Goal: Task Accomplishment & Management: Manage account settings

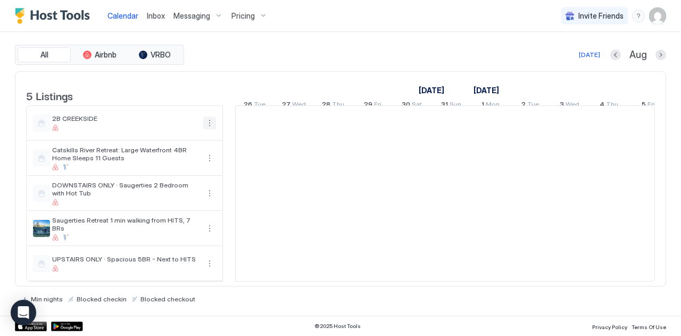
scroll to position [0, 591]
click at [262, 84] on div "[DATE]" at bounding box center [57, 89] width 827 height 15
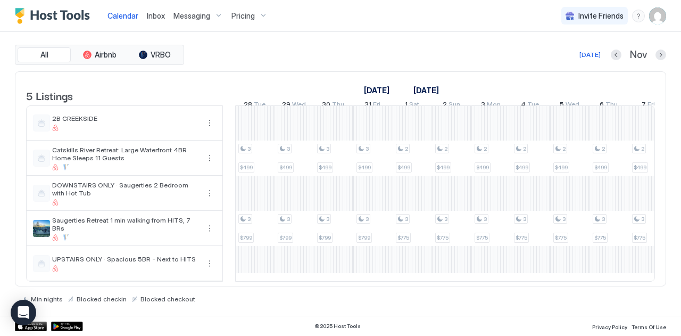
scroll to position [0, 1211]
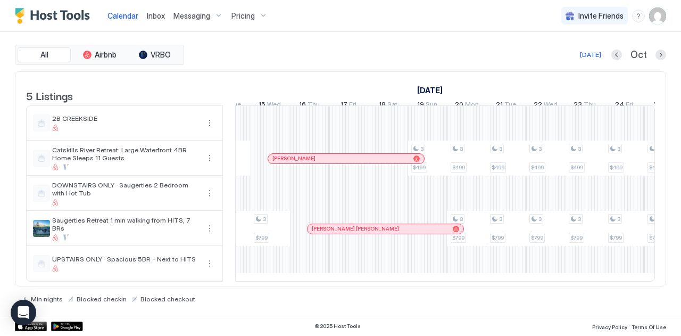
click at [266, 286] on div "Min nights Blocked checkin Blocked checkout" at bounding box center [340, 294] width 651 height 16
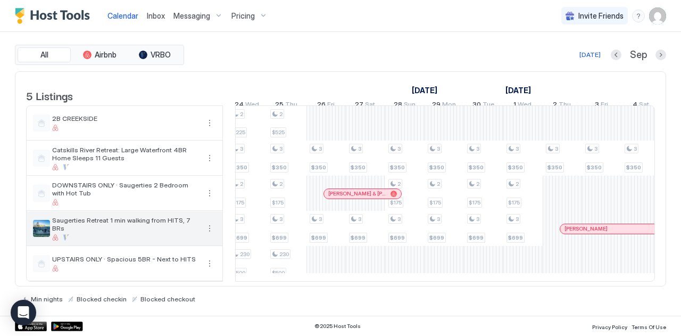
click at [216, 235] on div "Saugerties Retreat 1 min walking from HITS, 7 BRs" at bounding box center [125, 228] width 196 height 34
click at [210, 235] on button "More options" at bounding box center [209, 228] width 13 height 13
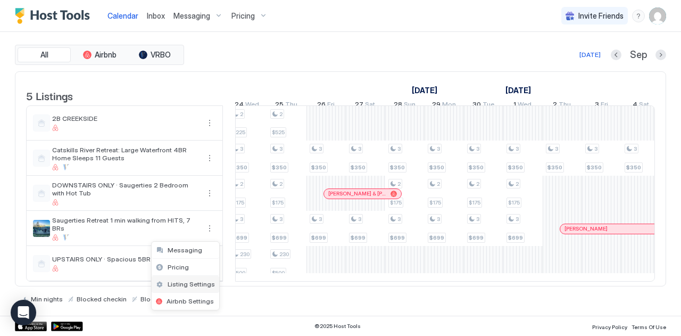
click at [177, 285] on span "Listing Settings" at bounding box center [191, 284] width 47 height 8
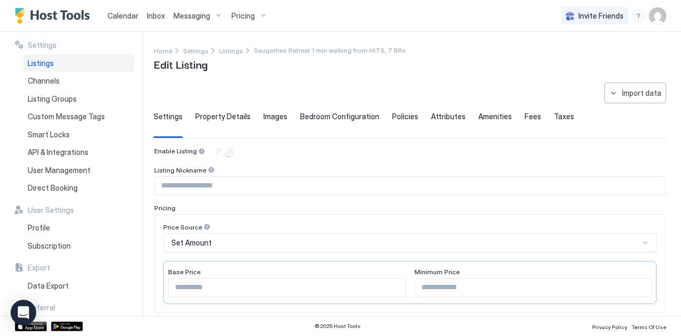
click at [123, 16] on span "Calendar" at bounding box center [122, 15] width 31 height 9
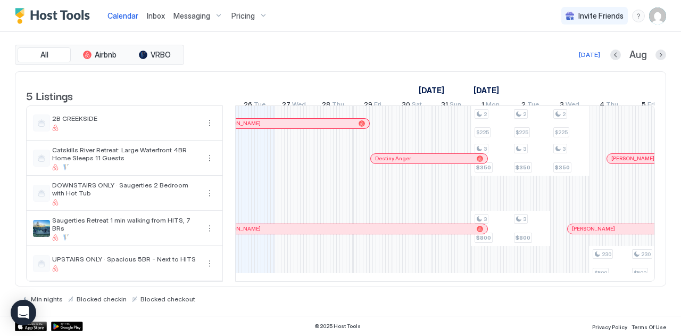
click at [245, 21] on div "Pricing" at bounding box center [249, 16] width 45 height 18
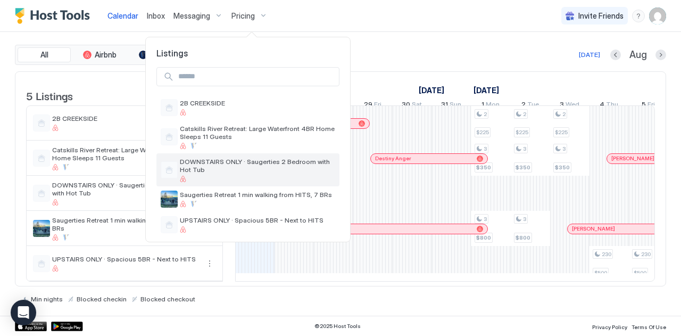
click at [246, 169] on span "DOWNSTAIRS ONLY · Saugerties 2 Bedroom with Hot Tub" at bounding box center [257, 165] width 155 height 16
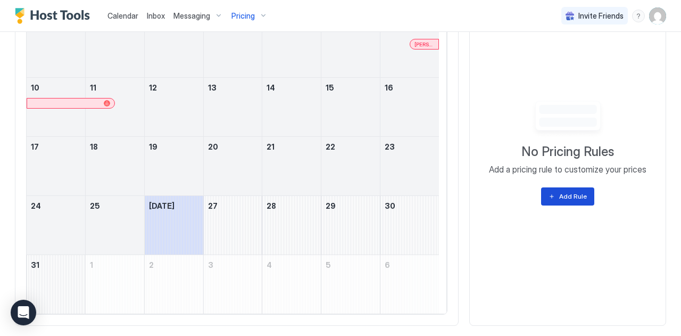
click at [562, 192] on div "Add Rule" at bounding box center [573, 197] width 28 height 10
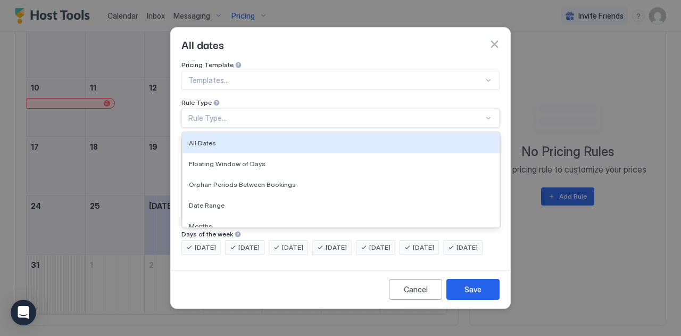
click at [249, 113] on div "Rule Type..." at bounding box center [335, 118] width 295 height 10
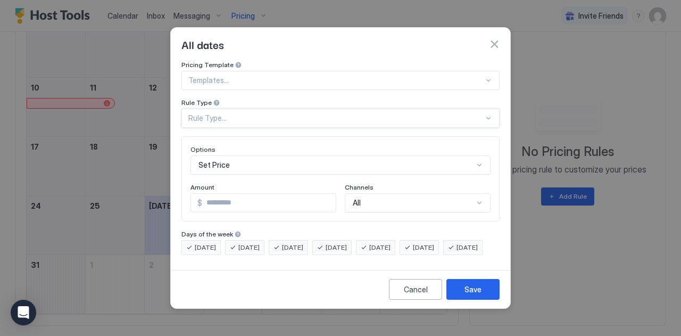
click at [338, 240] on div "[DATE]" at bounding box center [331, 247] width 39 height 15
click at [301, 243] on span "[DATE]" at bounding box center [292, 248] width 21 height 10
click at [269, 240] on div "[DATE] [DATE] [DATE] [DATE] [DATE] [DATE] [DATE]" at bounding box center [340, 247] width 318 height 15
click at [239, 243] on div "[DATE]" at bounding box center [244, 247] width 39 height 15
click at [187, 243] on div "[DATE]" at bounding box center [200, 247] width 39 height 15
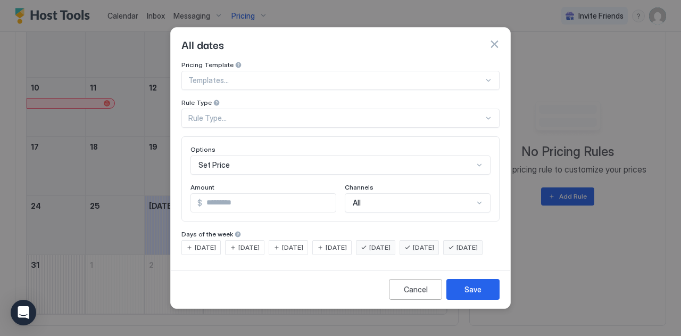
click at [236, 202] on input "*" at bounding box center [269, 203] width 134 height 18
type input "****"
click at [457, 252] on span "[DATE]" at bounding box center [467, 248] width 21 height 10
click at [485, 299] on button "Save" at bounding box center [472, 289] width 53 height 21
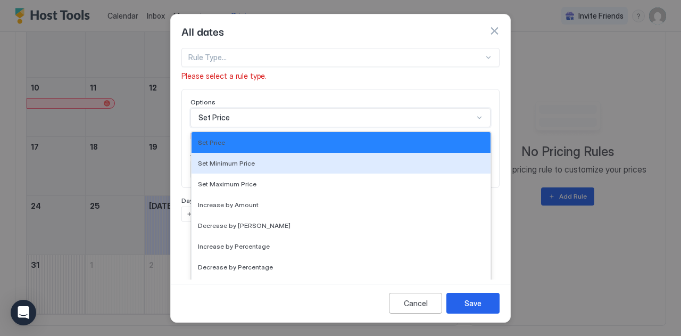
click at [226, 127] on div "17 results available. Use Up and Down to choose options, press Enter to select …" at bounding box center [340, 117] width 300 height 19
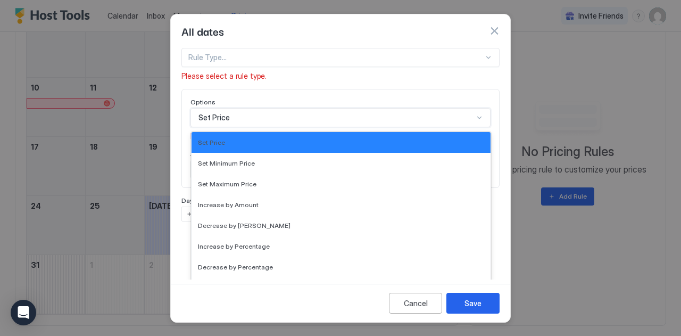
click at [241, 86] on div "Pricing Template Templates... Rule Type Rule Type... Please select a rule type.…" at bounding box center [340, 110] width 318 height 221
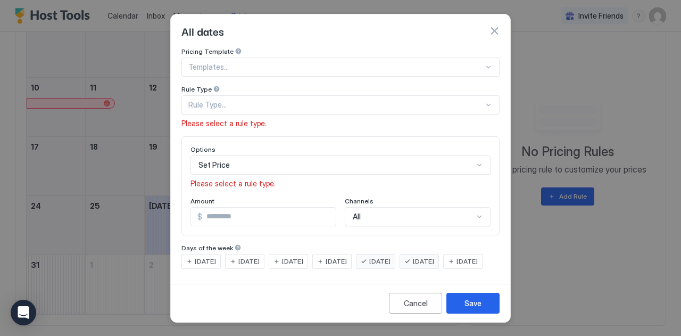
click at [232, 100] on div "Rule Type..." at bounding box center [335, 105] width 295 height 10
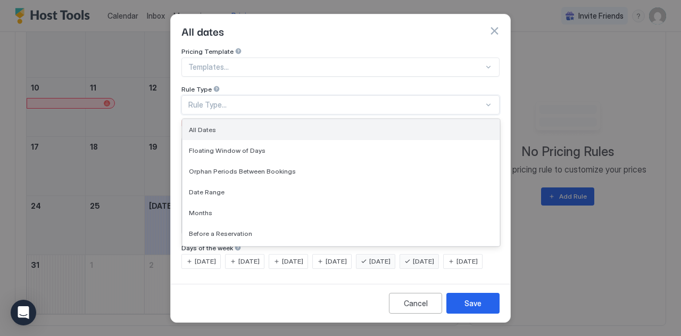
click at [226, 126] on div "All Dates" at bounding box center [341, 130] width 304 height 8
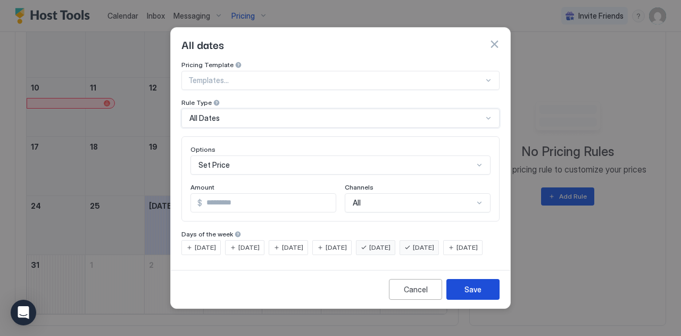
click at [472, 295] on div "Save" at bounding box center [473, 289] width 17 height 11
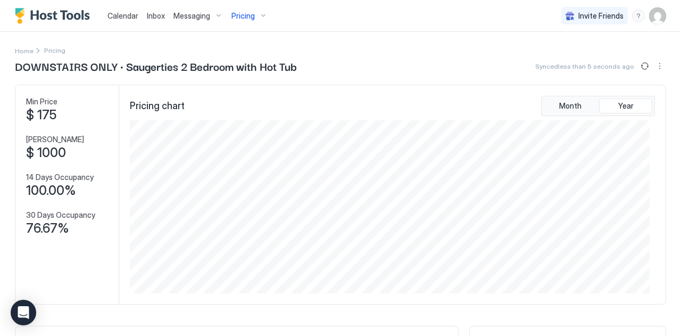
click at [99, 23] on div "Calendar Inbox Messaging Pricing" at bounding box center [143, 15] width 257 height 31
click at [202, 17] on span "Messaging" at bounding box center [191, 16] width 37 height 10
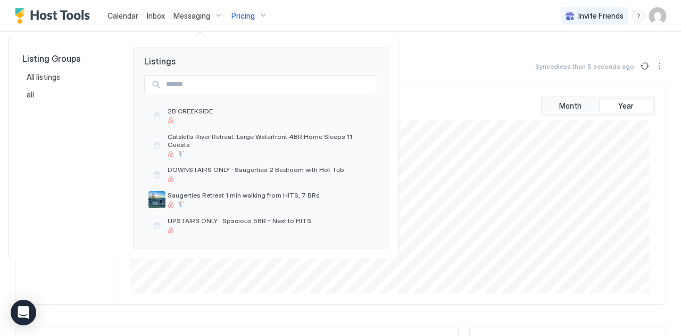
click at [127, 16] on div at bounding box center [340, 168] width 681 height 336
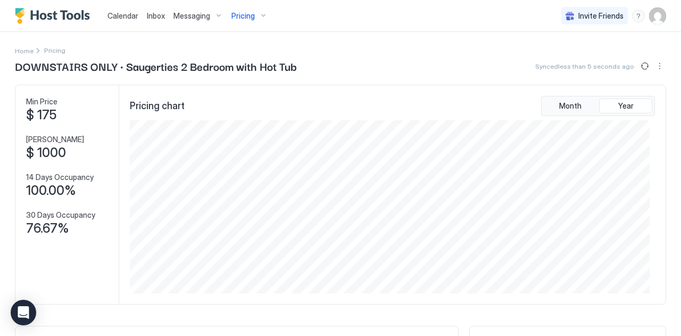
click at [127, 17] on span "Calendar" at bounding box center [122, 15] width 31 height 9
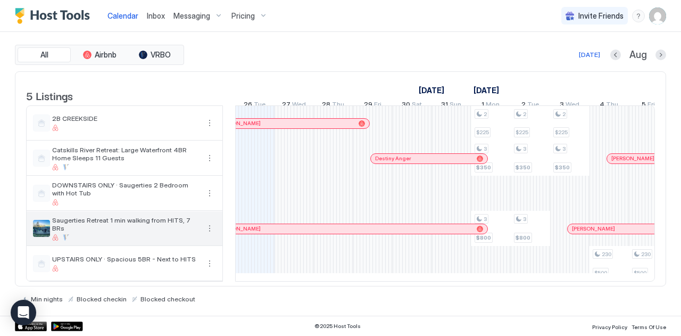
scroll to position [10, 0]
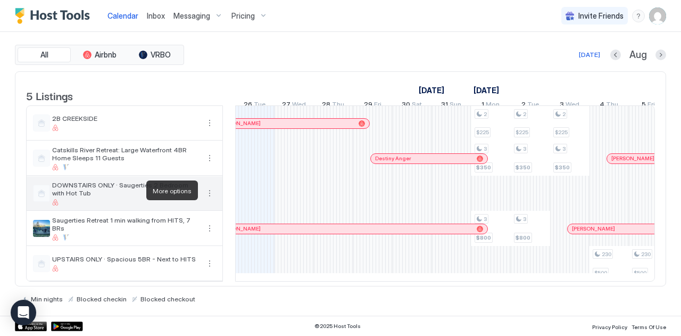
click at [209, 187] on button "More options" at bounding box center [209, 193] width 13 height 13
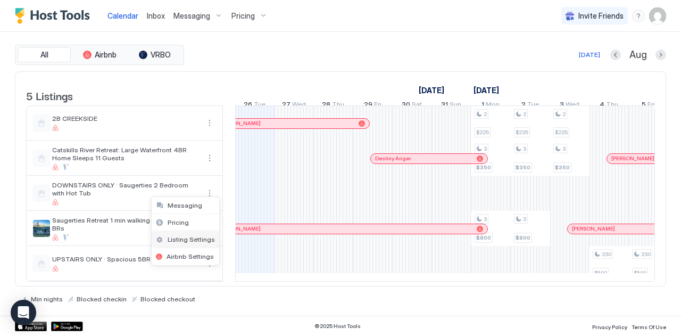
click at [195, 236] on span "Listing Settings" at bounding box center [191, 239] width 47 height 8
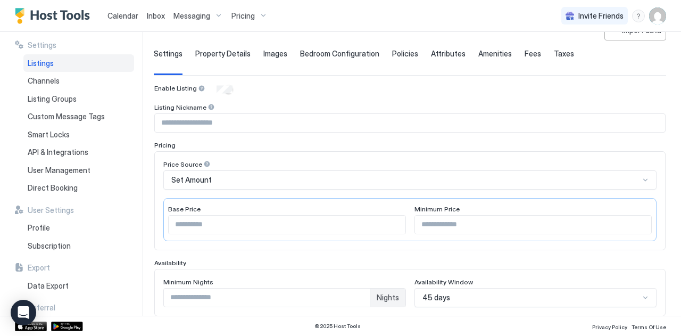
scroll to position [213, 0]
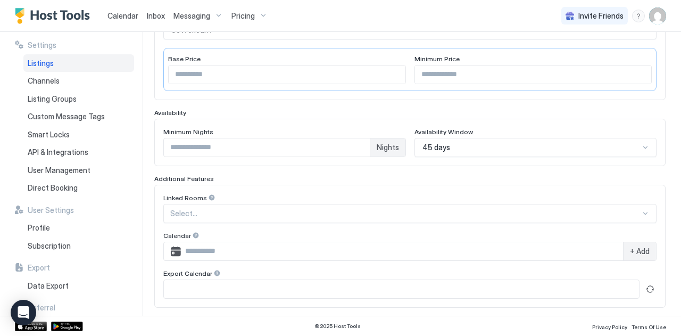
click at [303, 146] on input "*" at bounding box center [267, 147] width 206 height 18
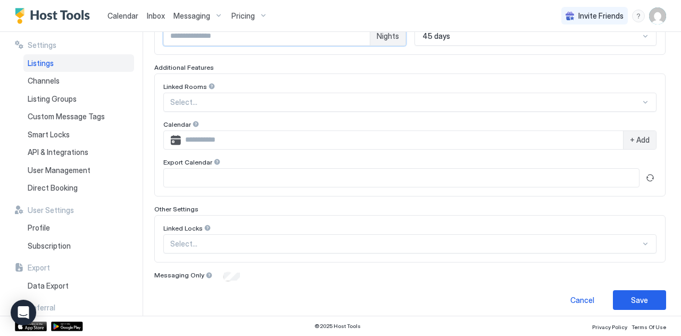
scroll to position [327, 0]
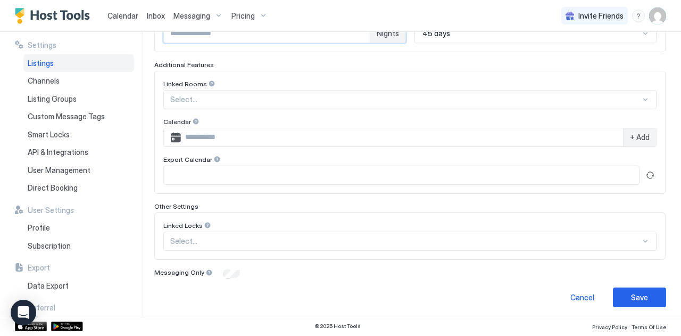
type input "**"
click at [657, 289] on button "Save" at bounding box center [639, 297] width 53 height 20
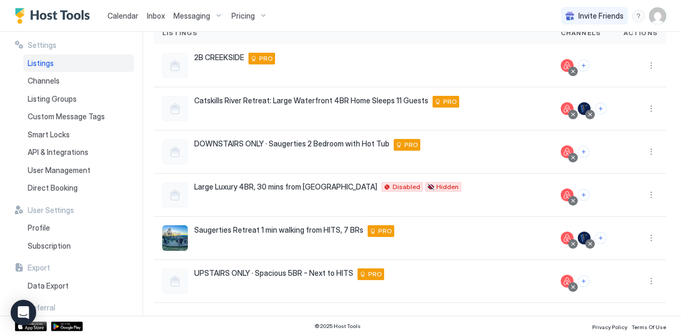
scroll to position [87, 0]
